Goal: Obtain resource: Obtain resource

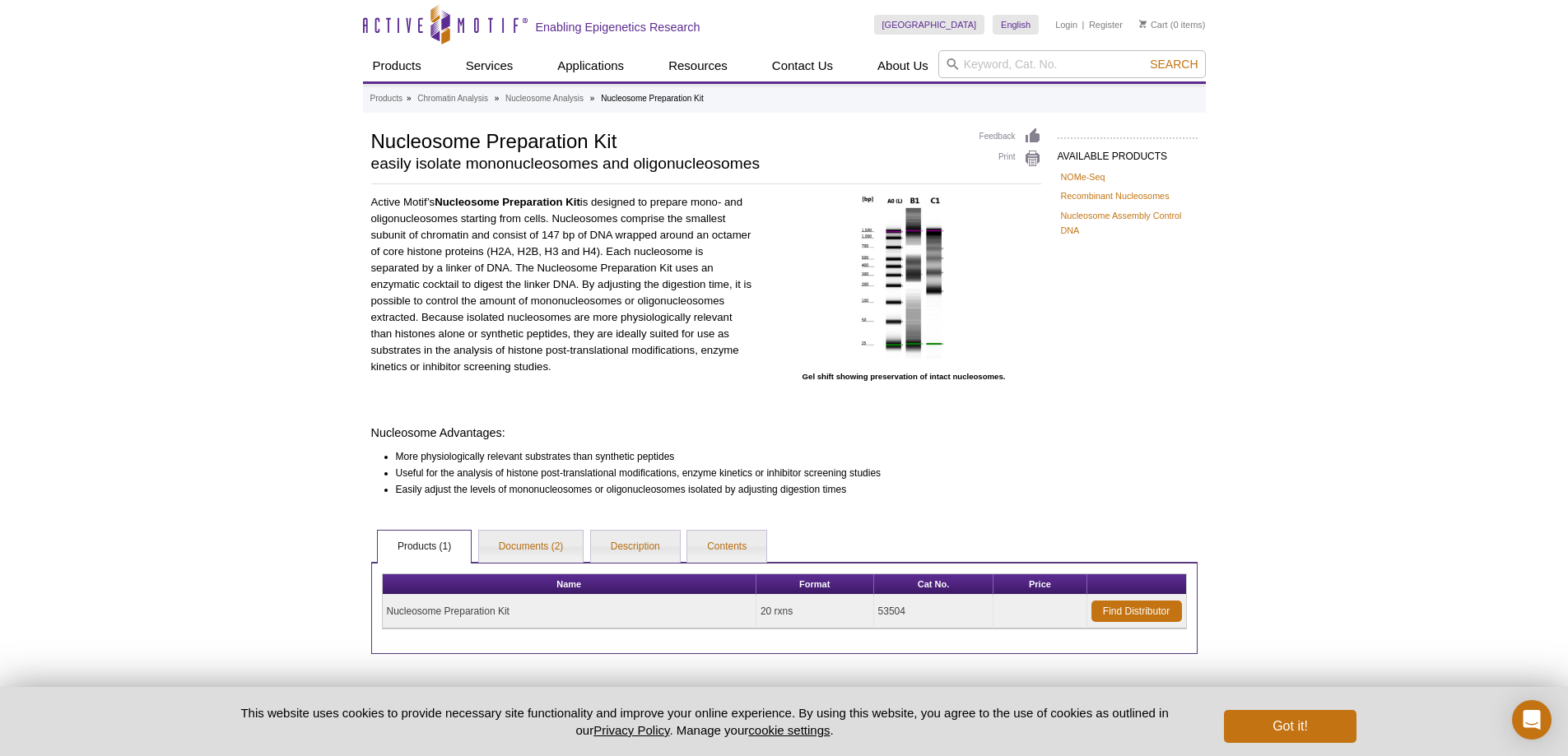
scroll to position [79, 0]
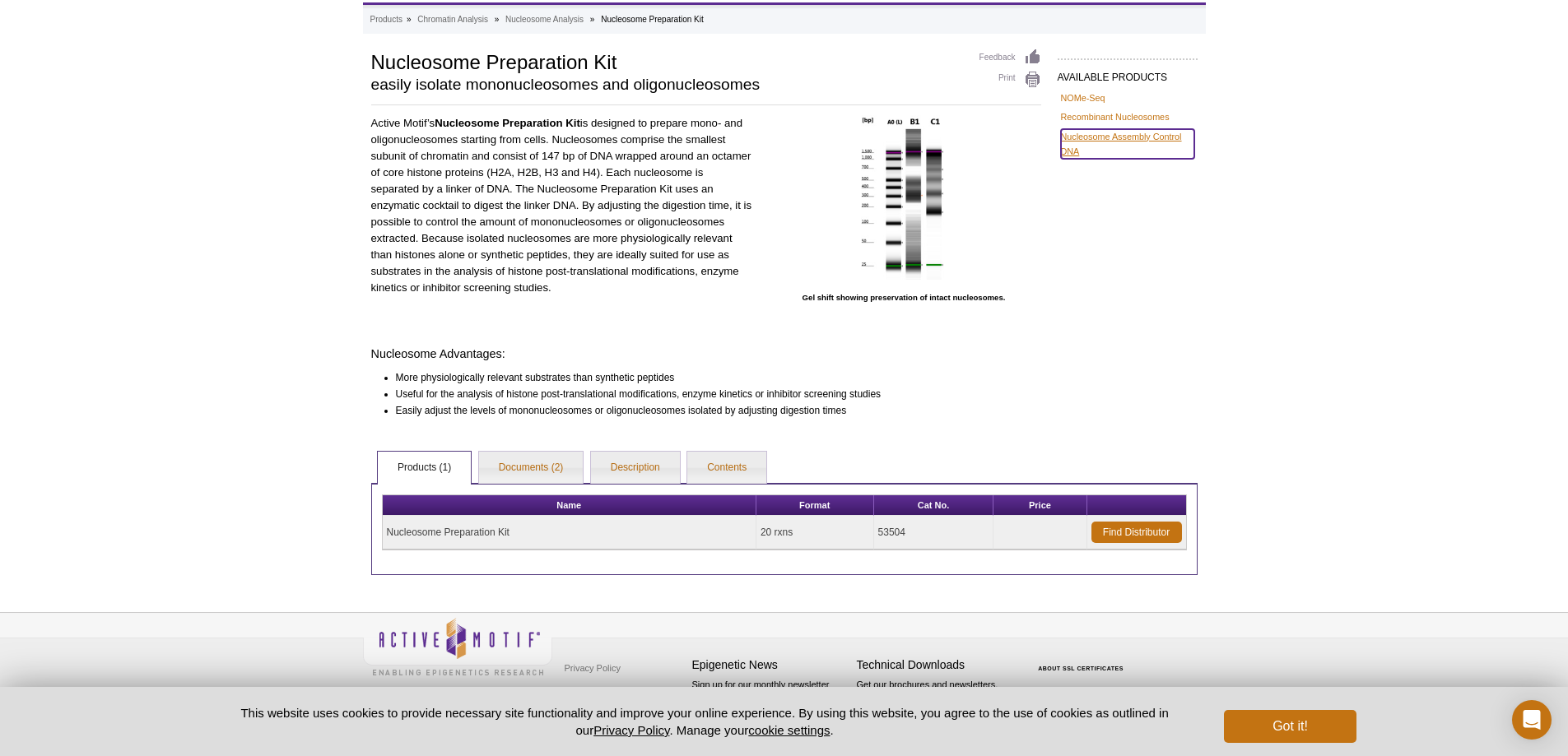
click at [1083, 138] on link "Nucleosome Assembly Control DNA" at bounding box center [1128, 144] width 133 height 30
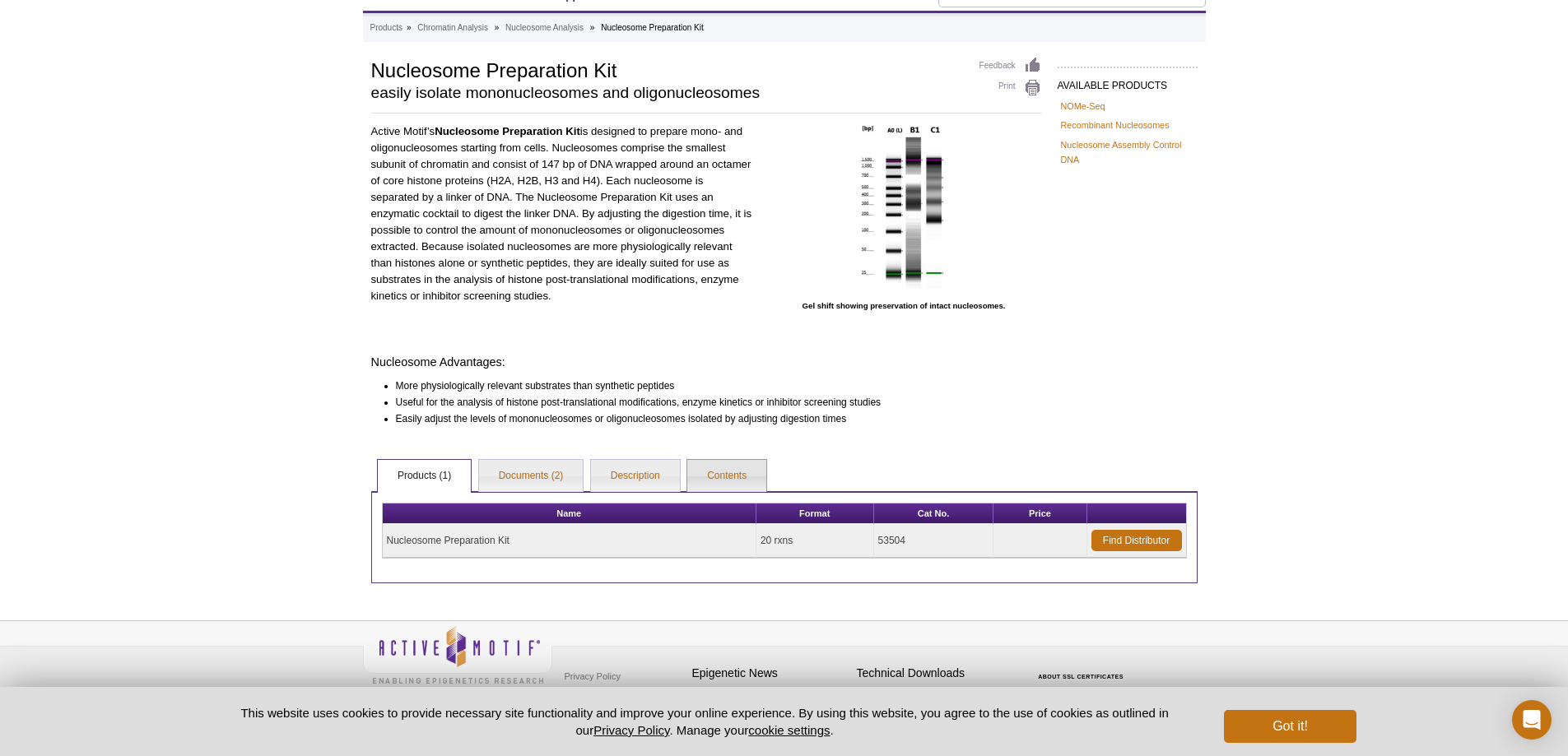
scroll to position [79, 0]
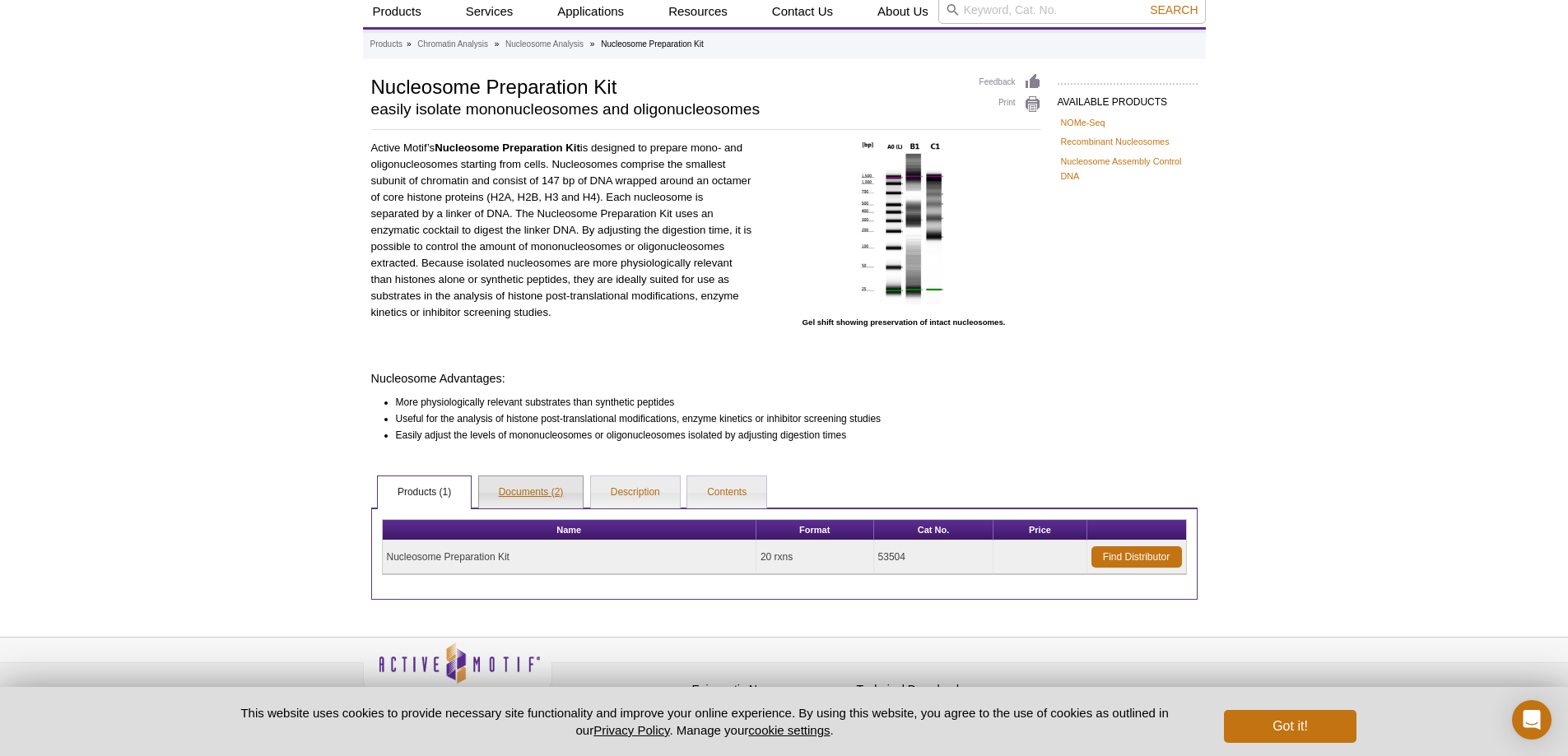
click at [521, 491] on link "Documents (2)" at bounding box center [531, 493] width 104 height 33
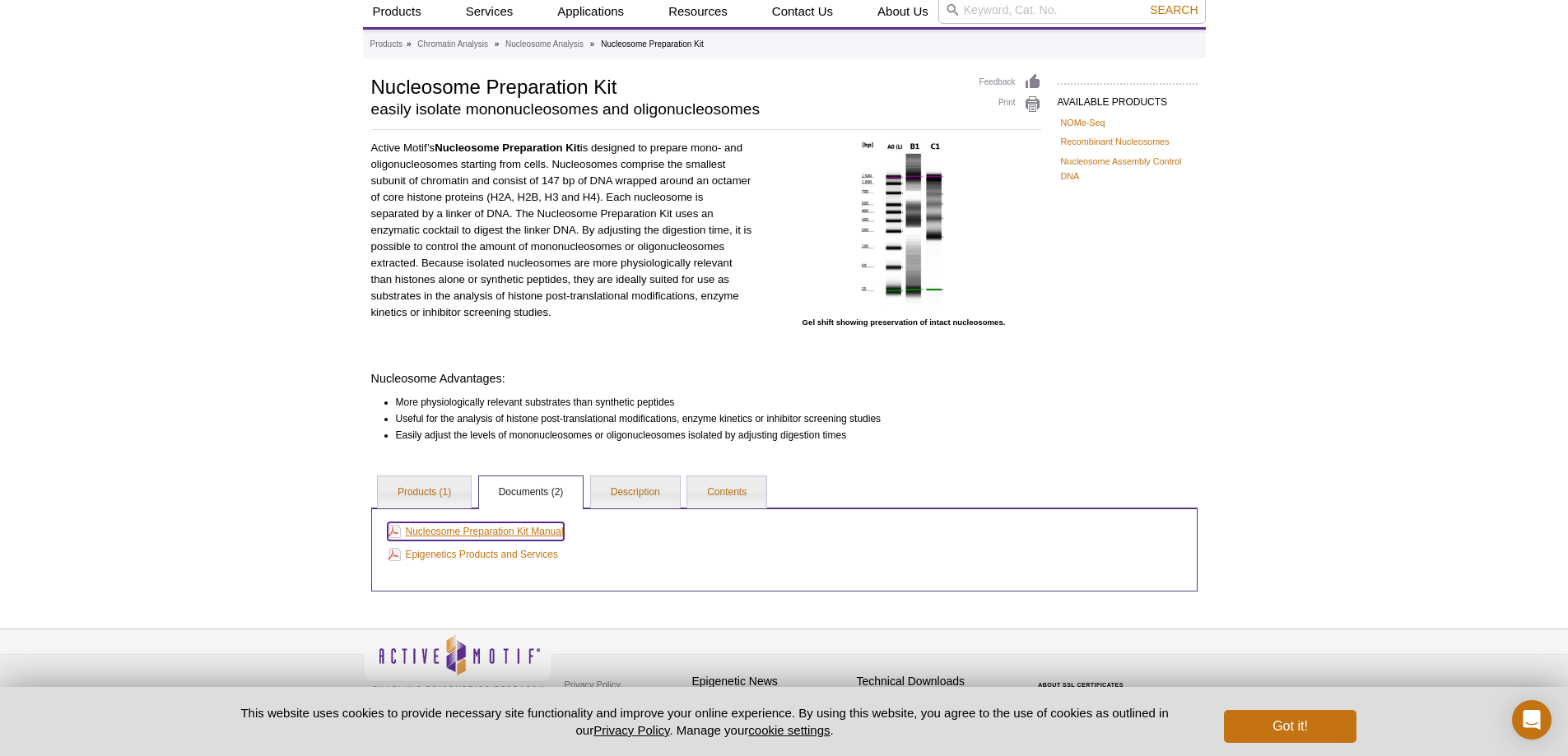
click at [513, 533] on link "Nucleosome Preparation Kit Manual" at bounding box center [476, 532] width 176 height 18
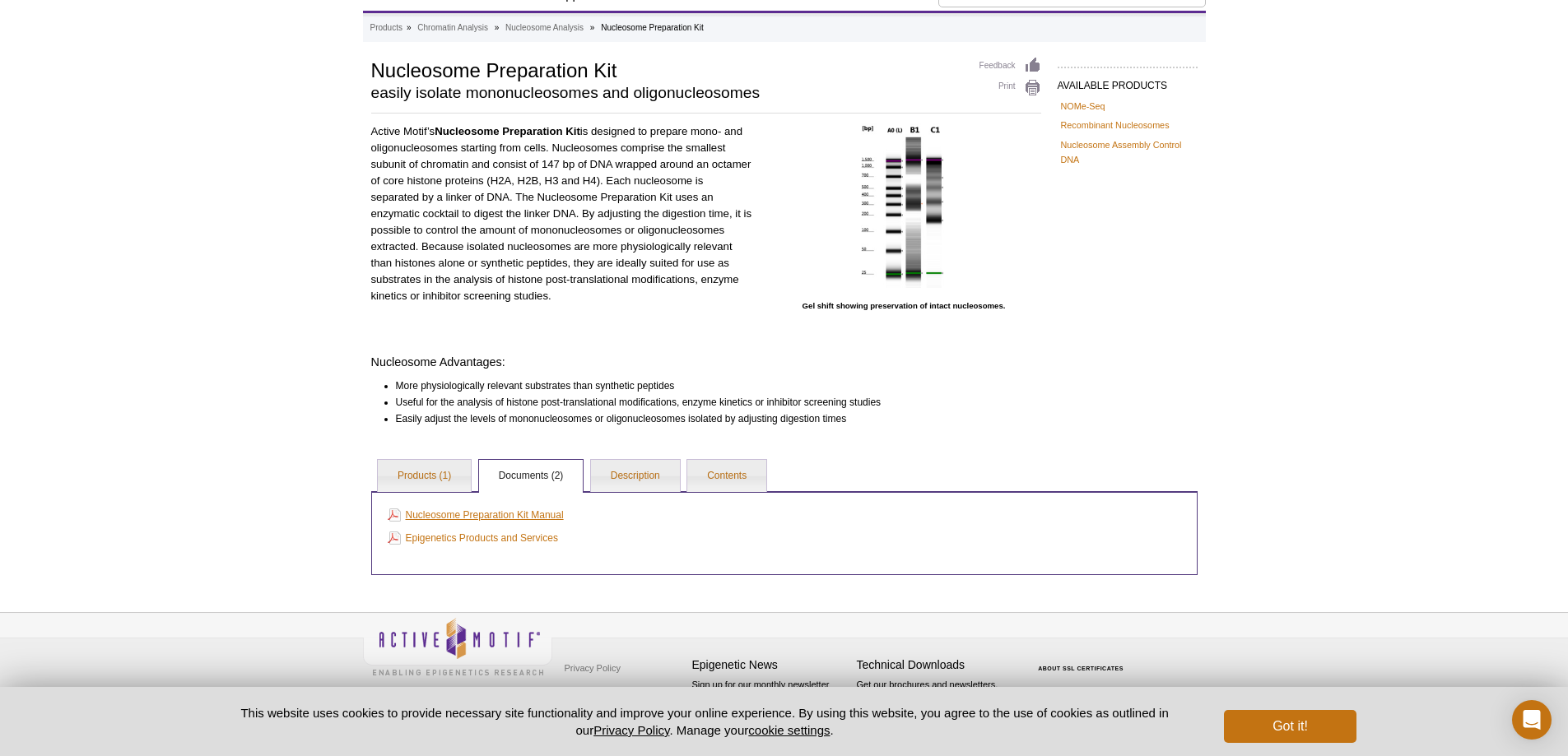
scroll to position [54, 0]
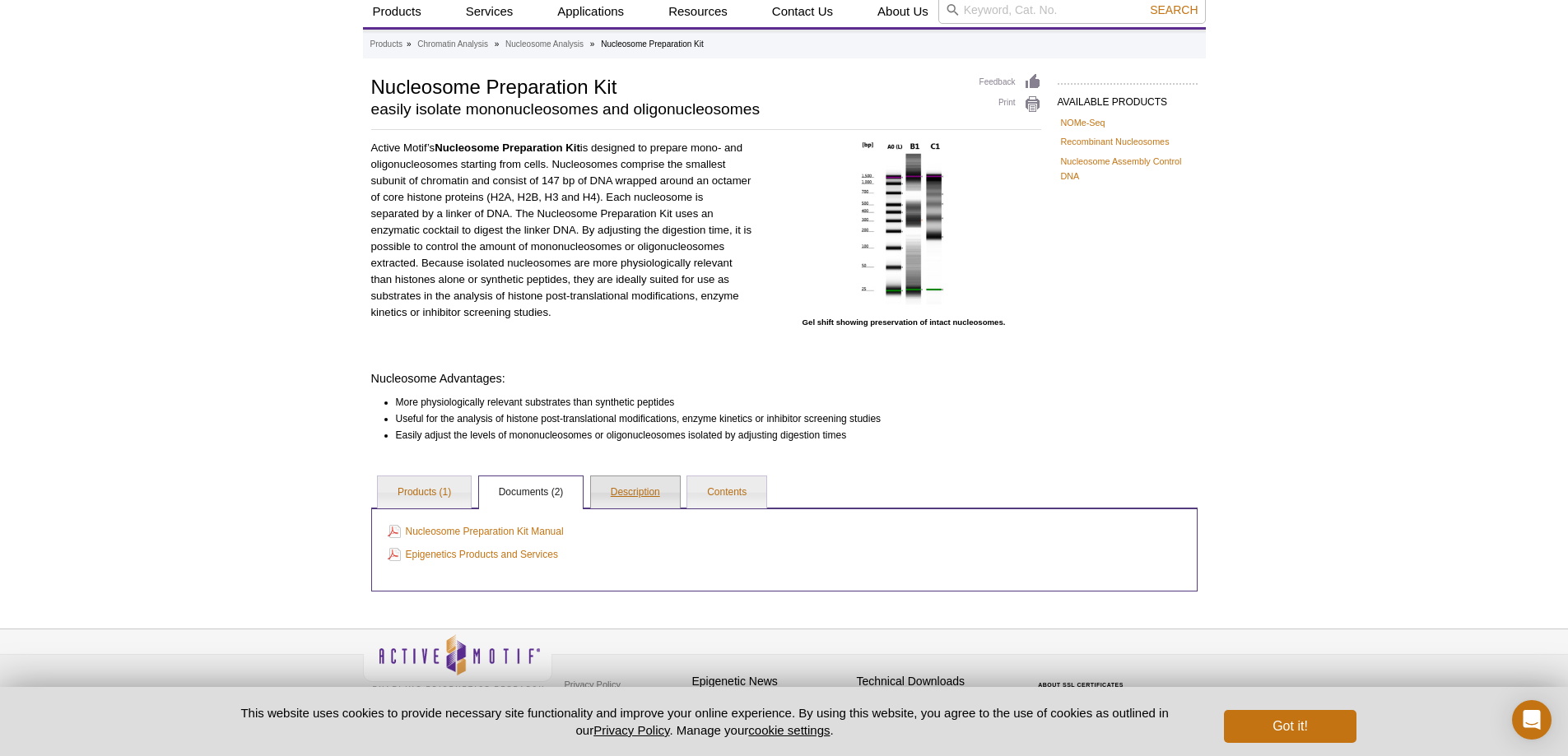
click at [627, 487] on link "Description" at bounding box center [635, 493] width 89 height 33
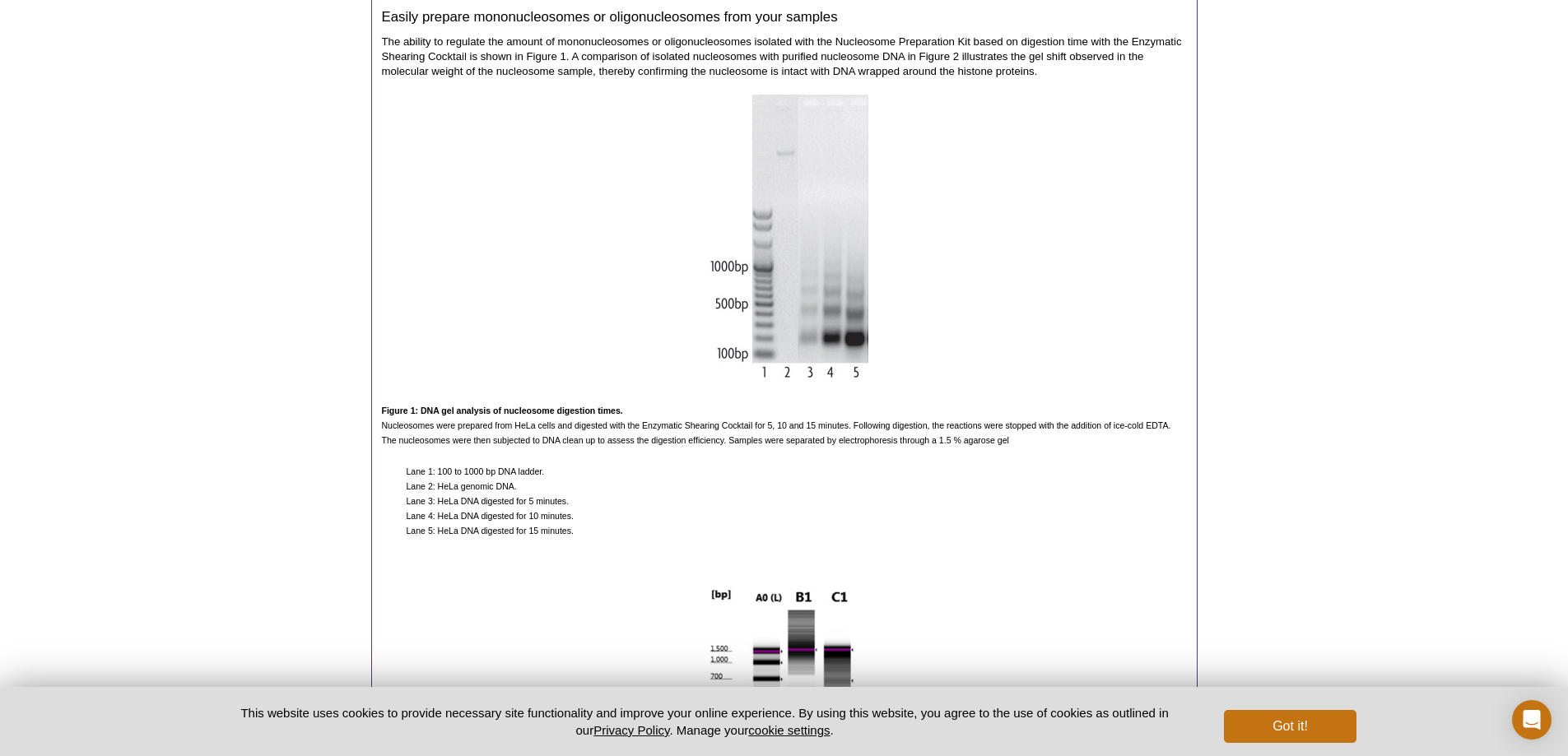
scroll to position [540, 0]
